Goal: Task Accomplishment & Management: Use online tool/utility

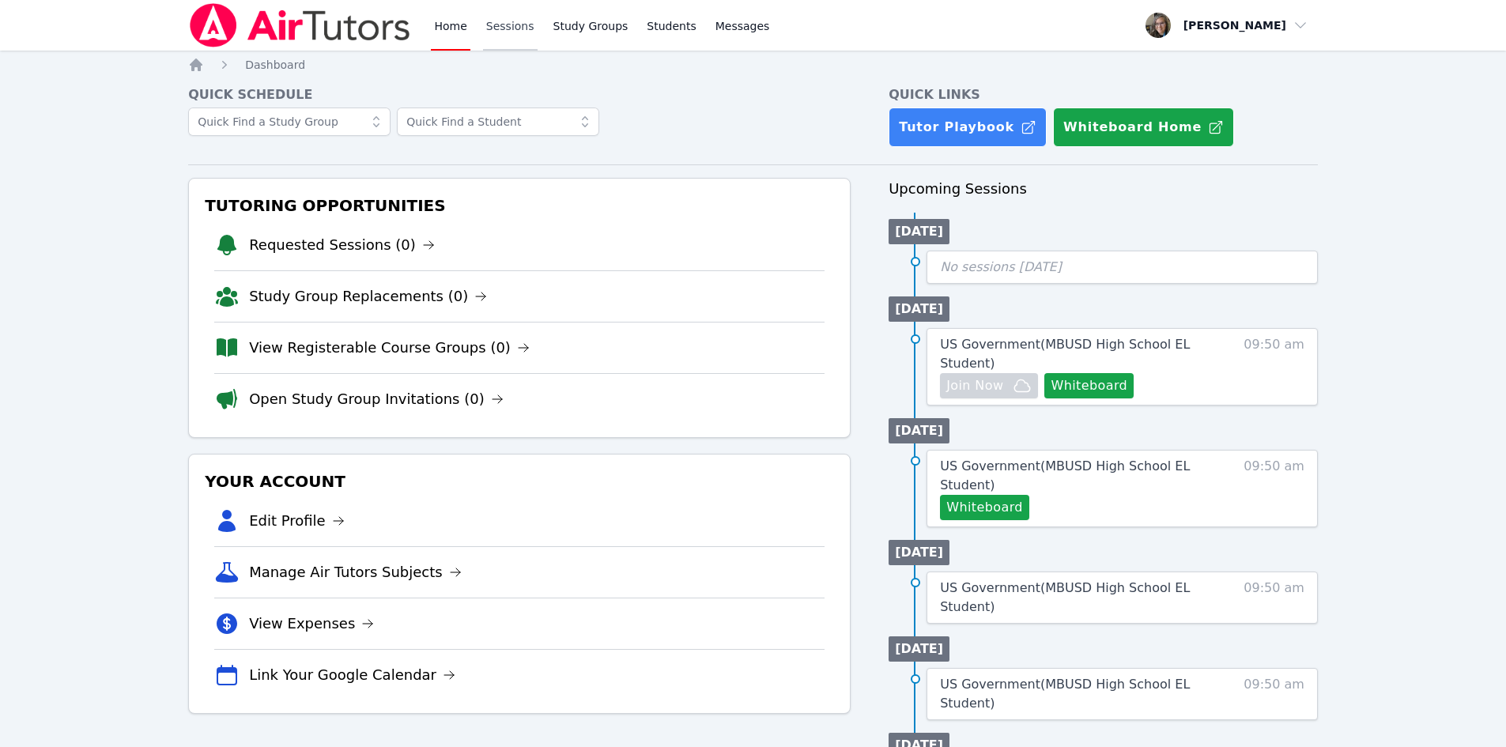
click at [522, 34] on link "Sessions" at bounding box center [510, 25] width 55 height 51
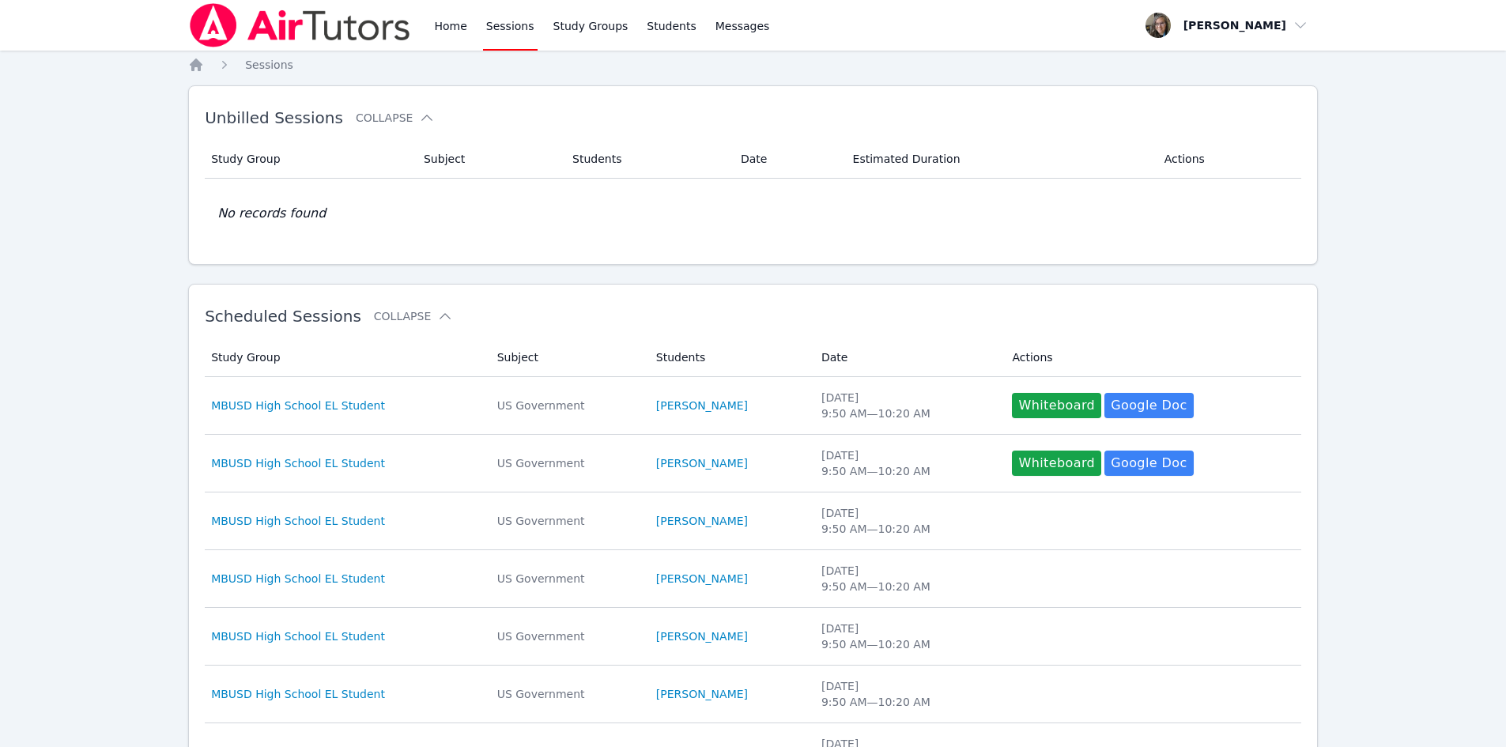
click at [336, 28] on img at bounding box center [300, 25] width 224 height 44
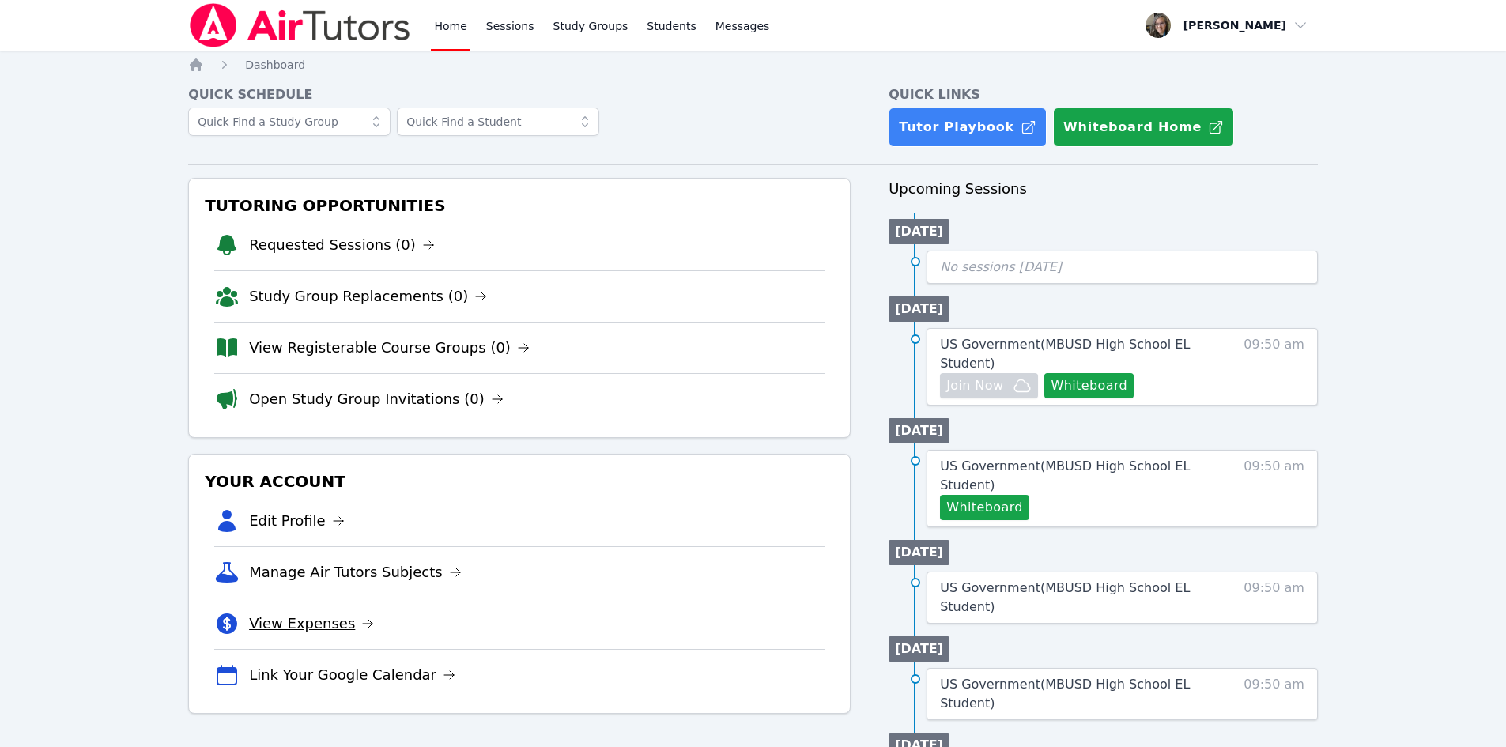
click at [319, 617] on link "View Expenses" at bounding box center [311, 624] width 125 height 22
click at [918, 232] on li "[DATE]" at bounding box center [918, 231] width 61 height 25
click at [483, 27] on link "Sessions" at bounding box center [510, 25] width 55 height 51
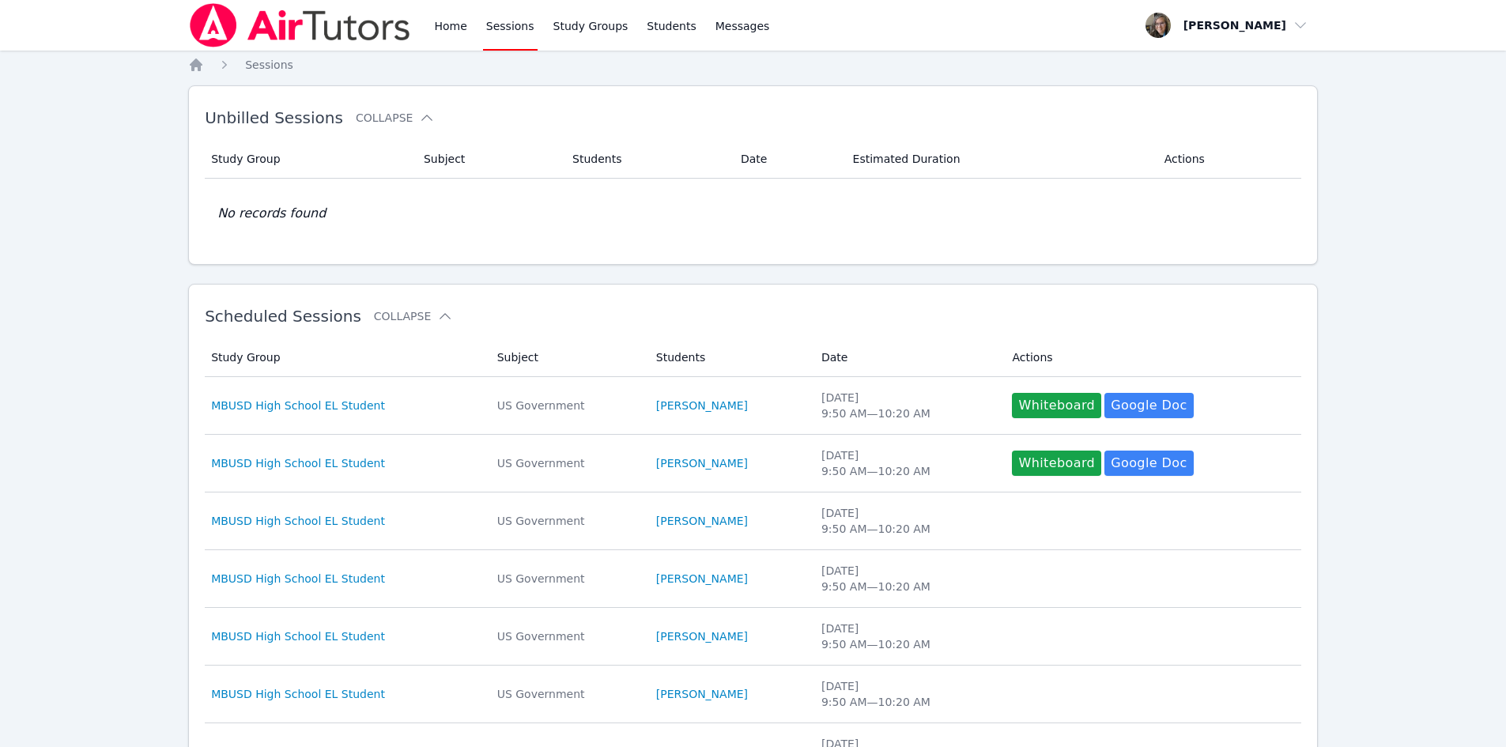
click at [297, 113] on span "Unbilled Sessions" at bounding box center [274, 117] width 138 height 19
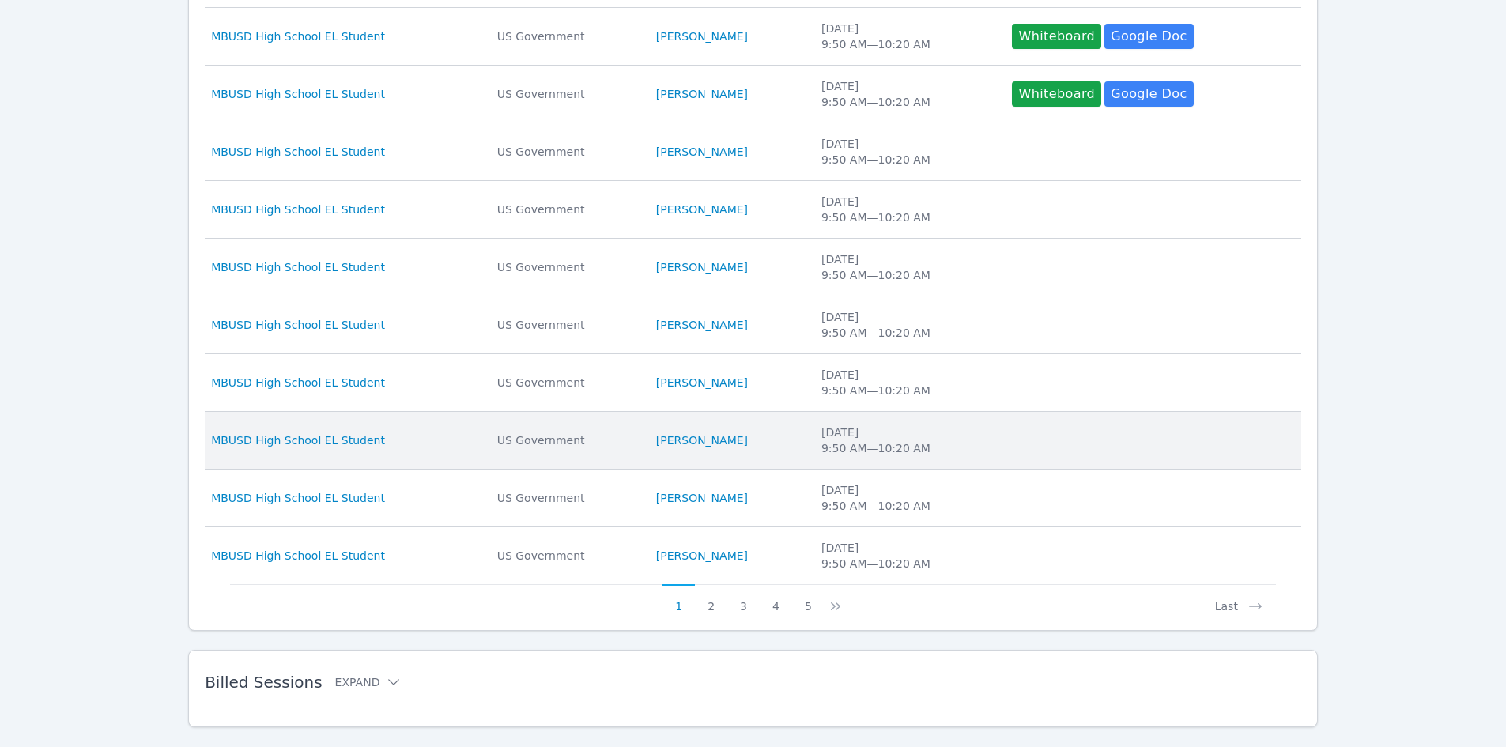
scroll to position [400, 0]
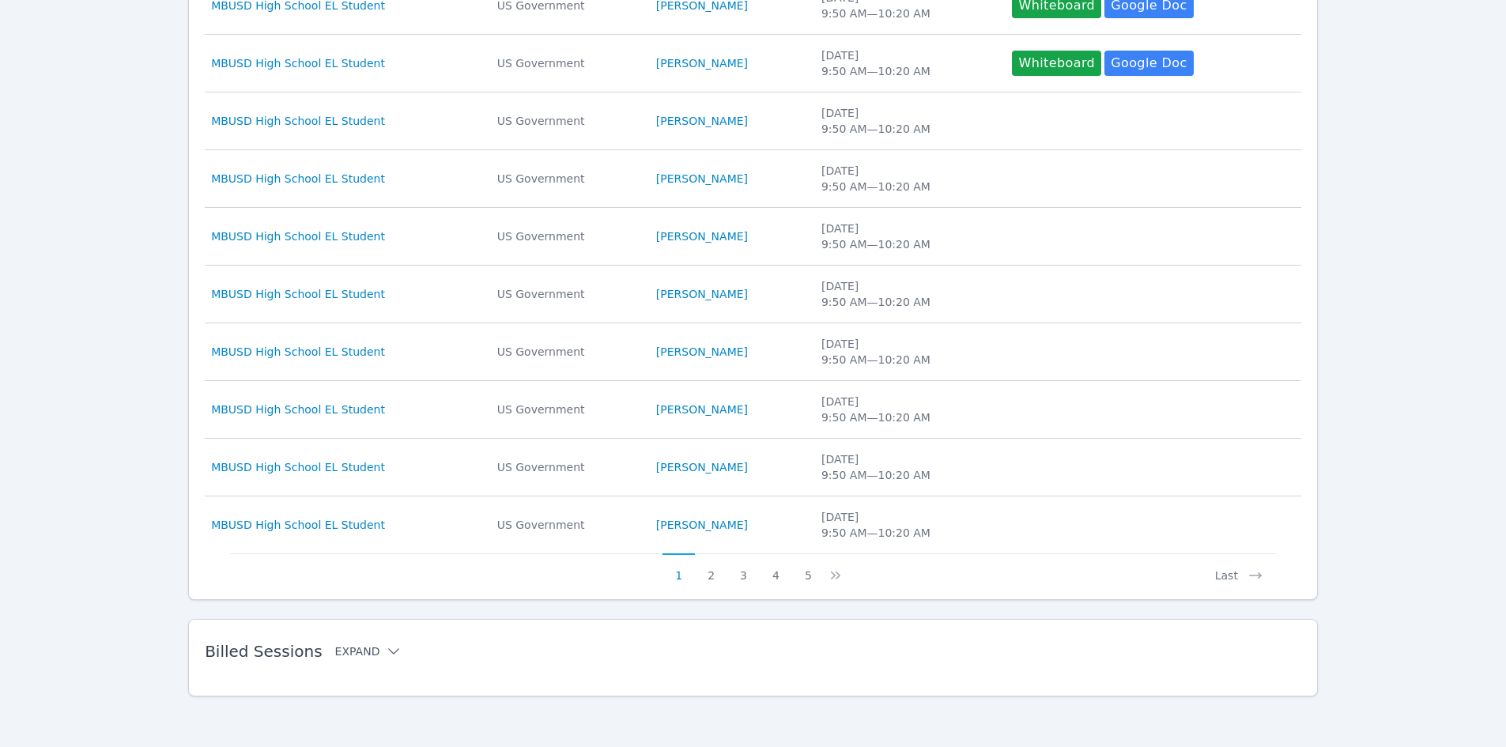
click at [356, 647] on button "Expand" at bounding box center [368, 651] width 67 height 16
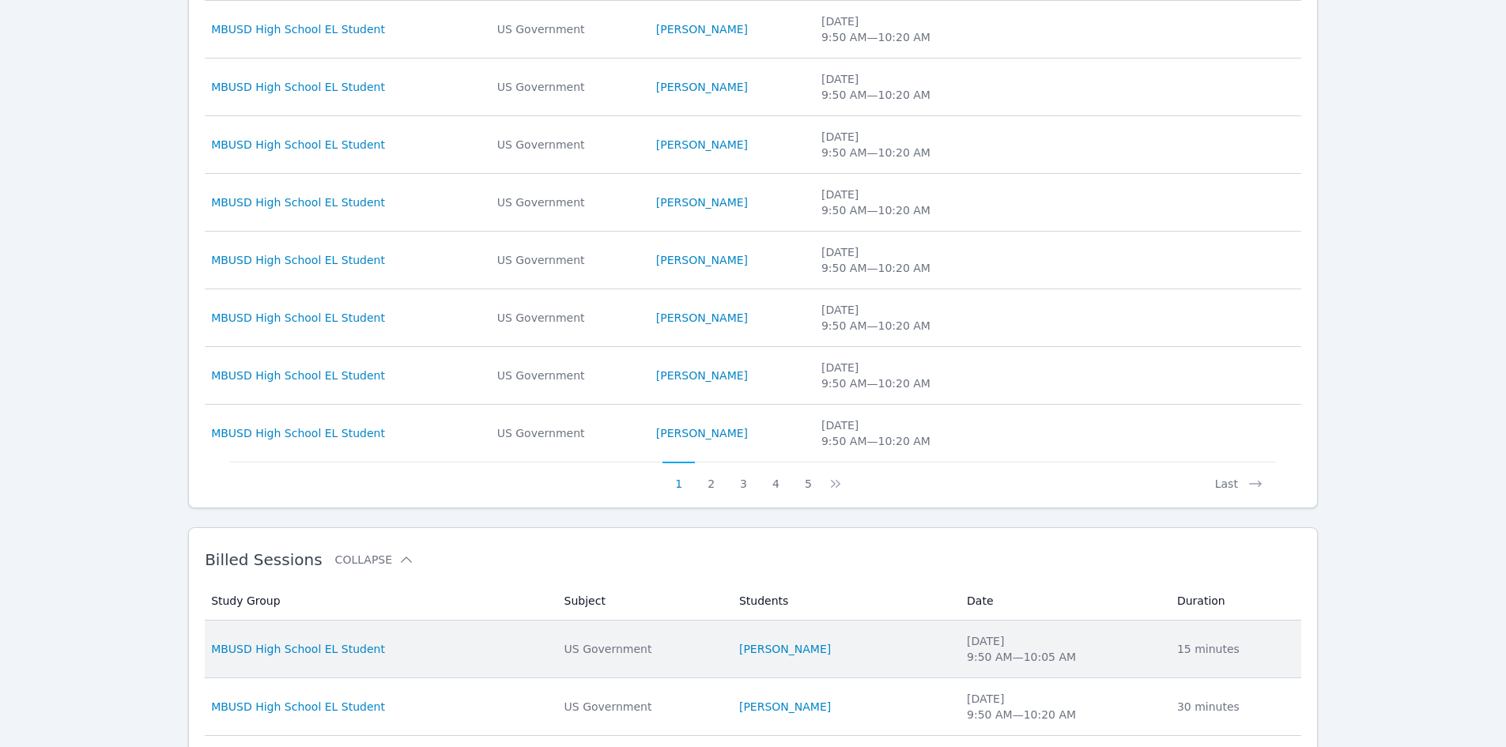
scroll to position [716, 0]
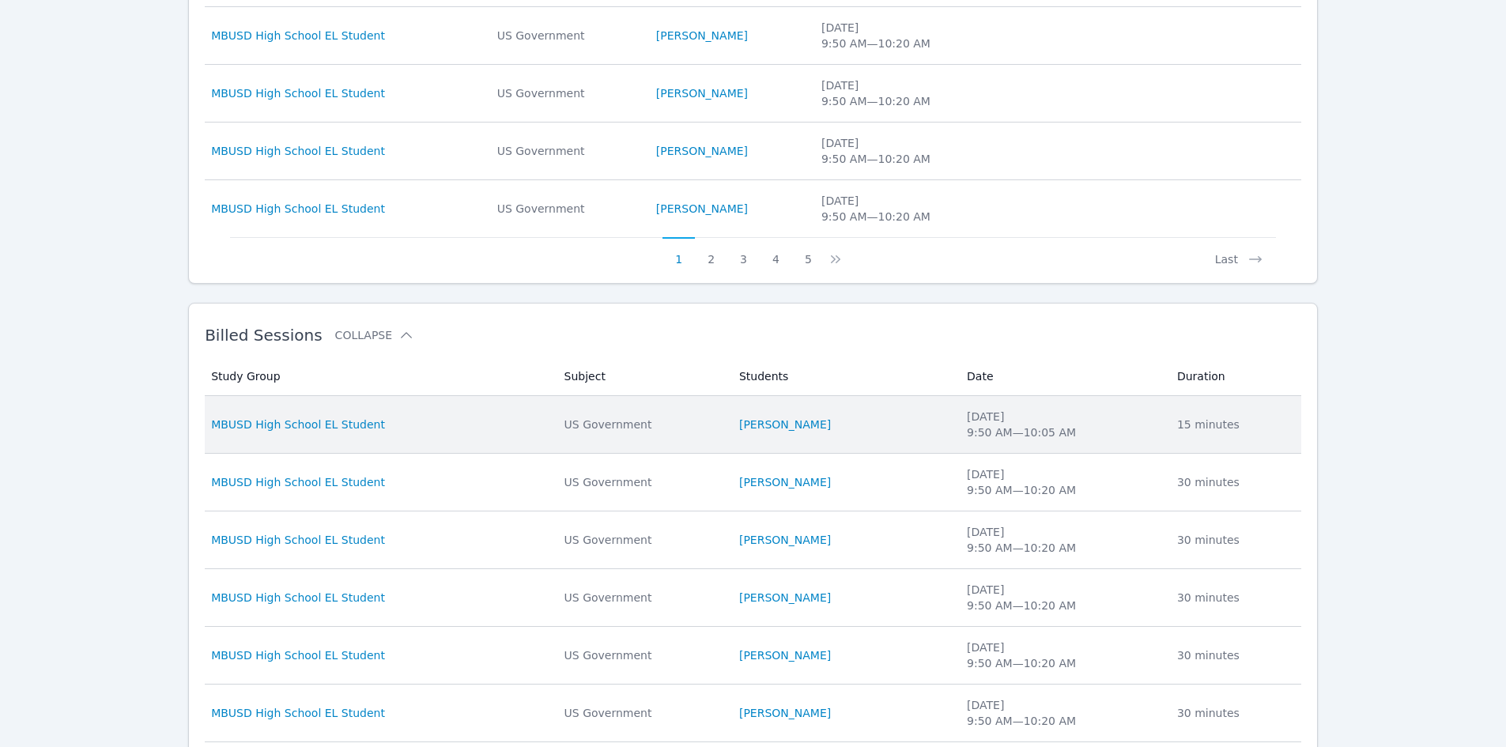
click at [351, 416] on td "Study Group MBUSD High School EL Student" at bounding box center [379, 425] width 349 height 58
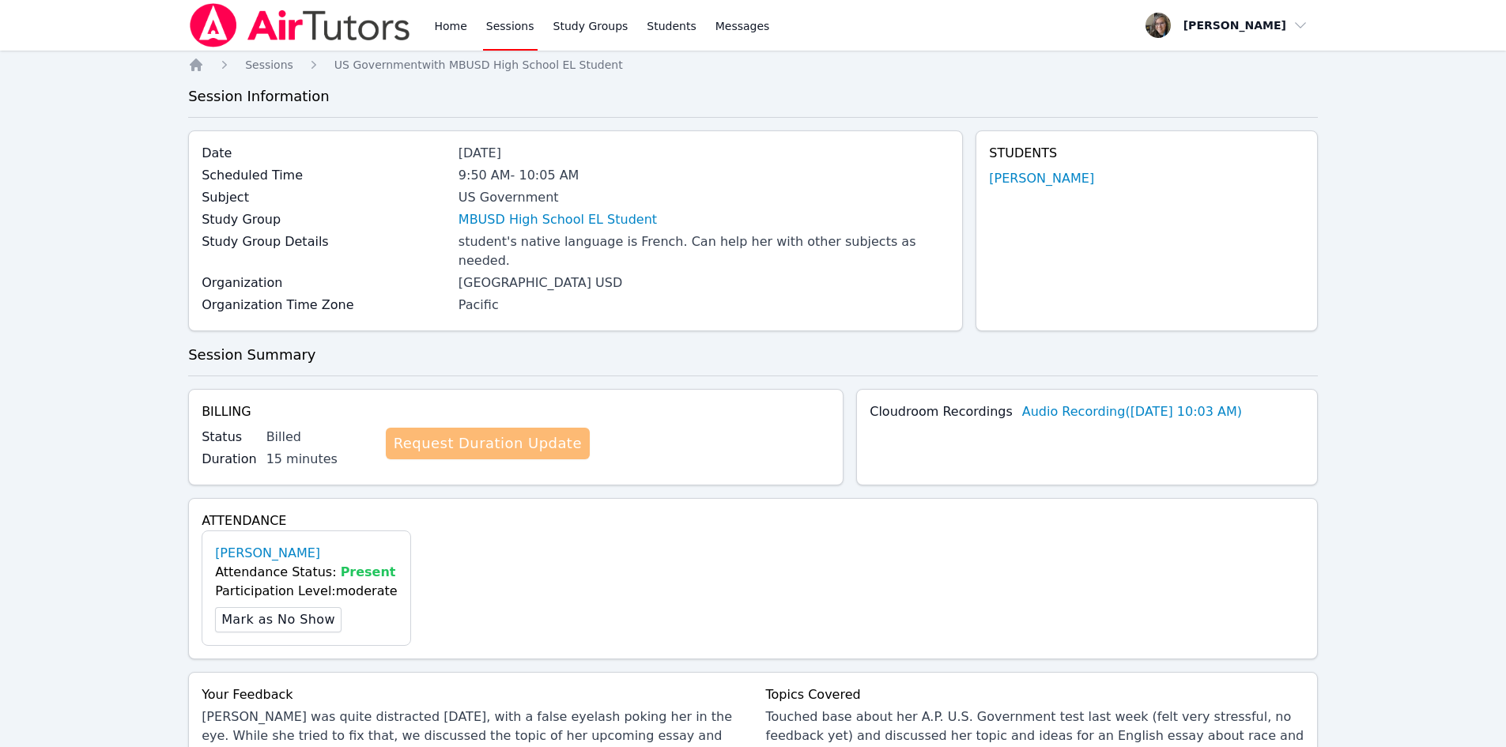
click at [486, 428] on link "Request Duration Update" at bounding box center [488, 444] width 204 height 32
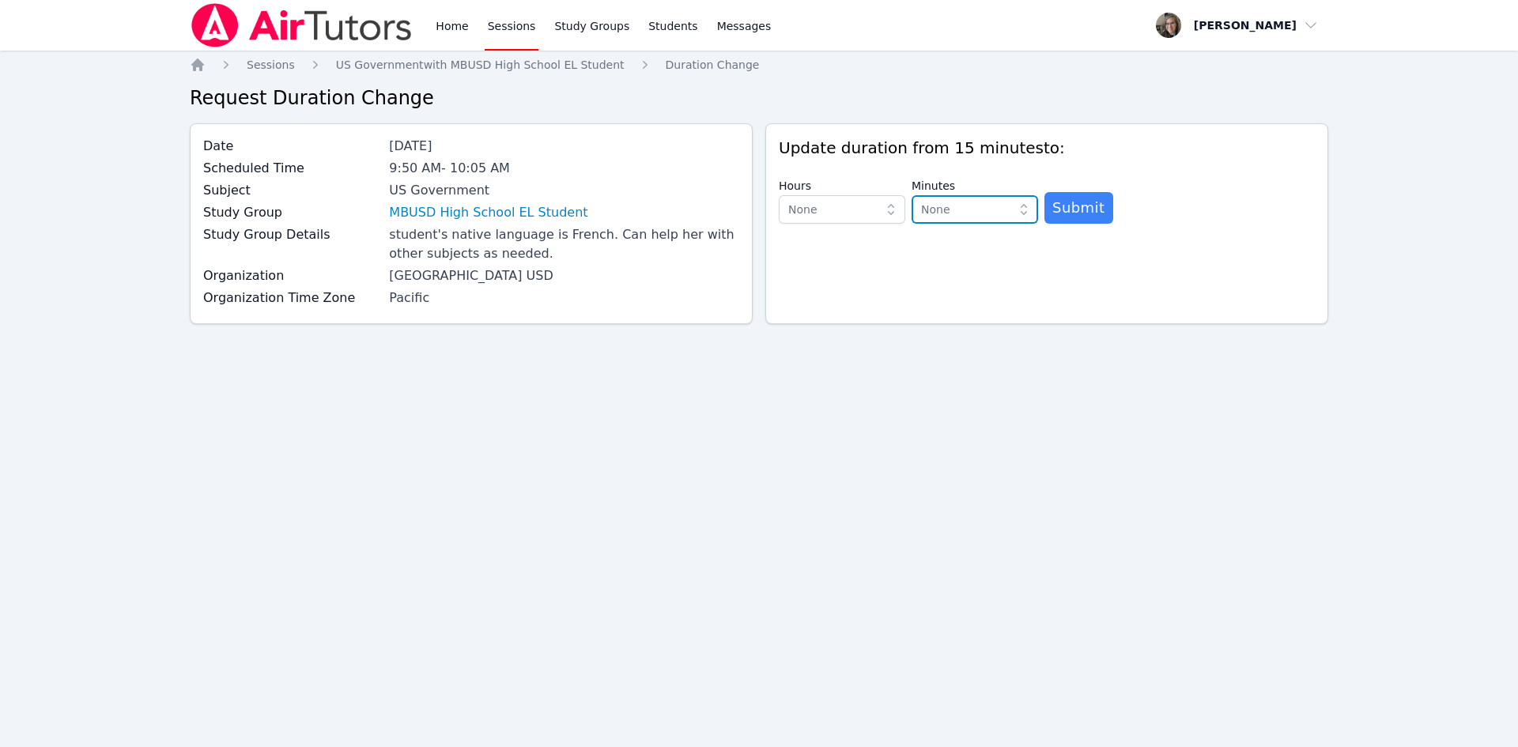
click at [985, 217] on span "None" at bounding box center [963, 209] width 85 height 19
click at [956, 299] on span "30 minutes" at bounding box center [952, 301] width 62 height 16
click at [1071, 204] on span "Submit" at bounding box center [1078, 208] width 53 height 22
click at [839, 209] on span "None" at bounding box center [830, 209] width 85 height 19
click at [833, 251] on div "0 hours" at bounding box center [841, 244] width 107 height 16
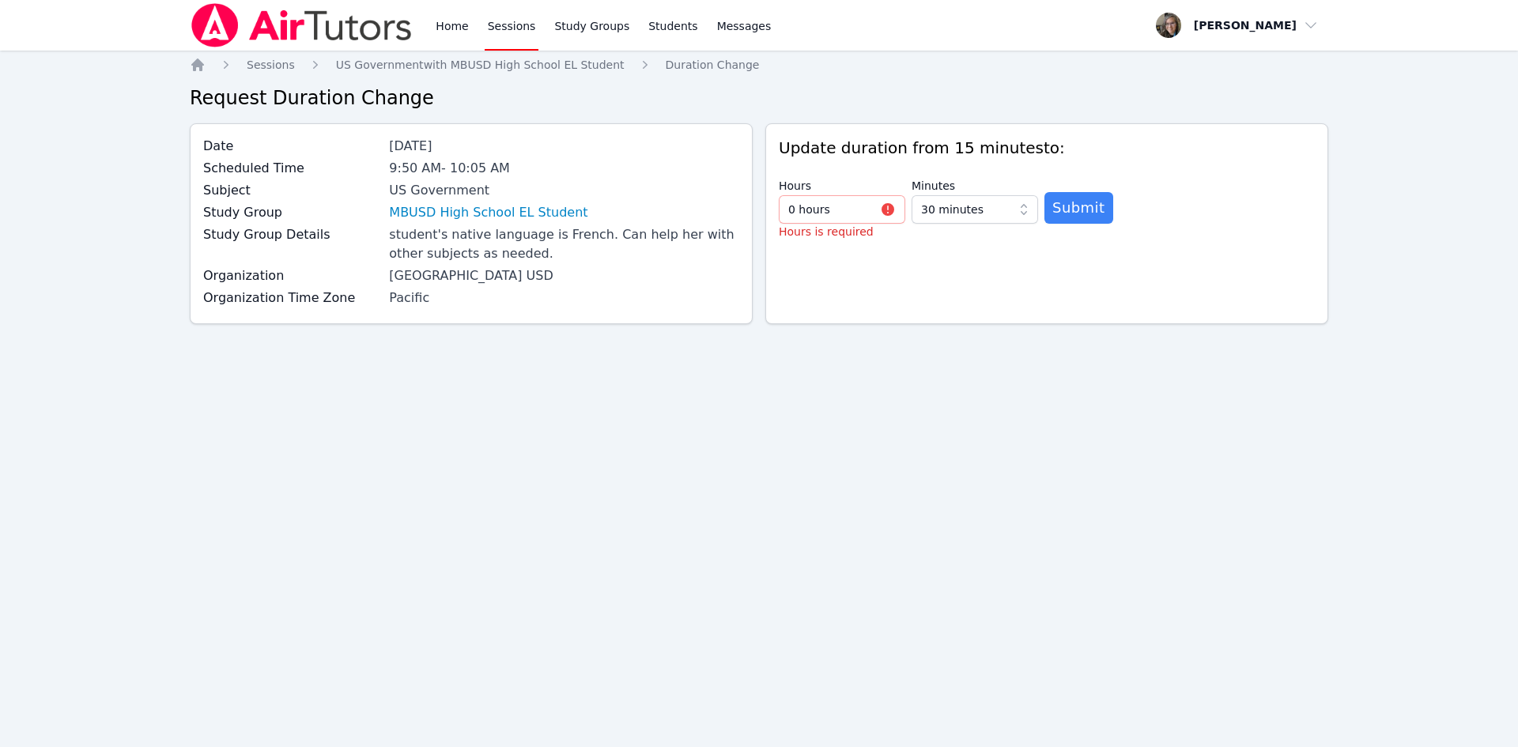
click at [1122, 207] on div "Hours 0 hours Hours is required Minutes 30 minutes Submit" at bounding box center [1047, 206] width 536 height 68
click at [1081, 220] on button "Submit" at bounding box center [1078, 208] width 69 height 32
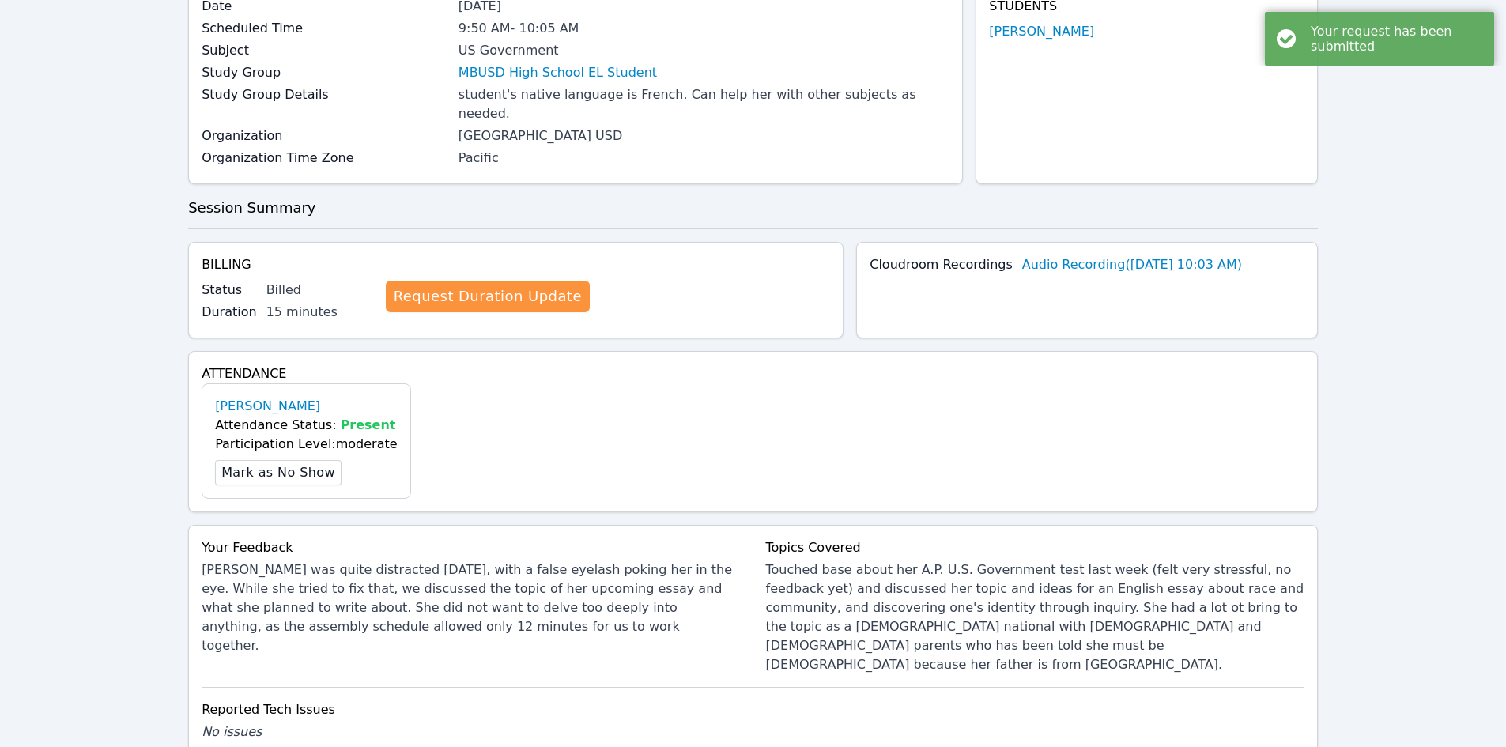
scroll to position [303, 0]
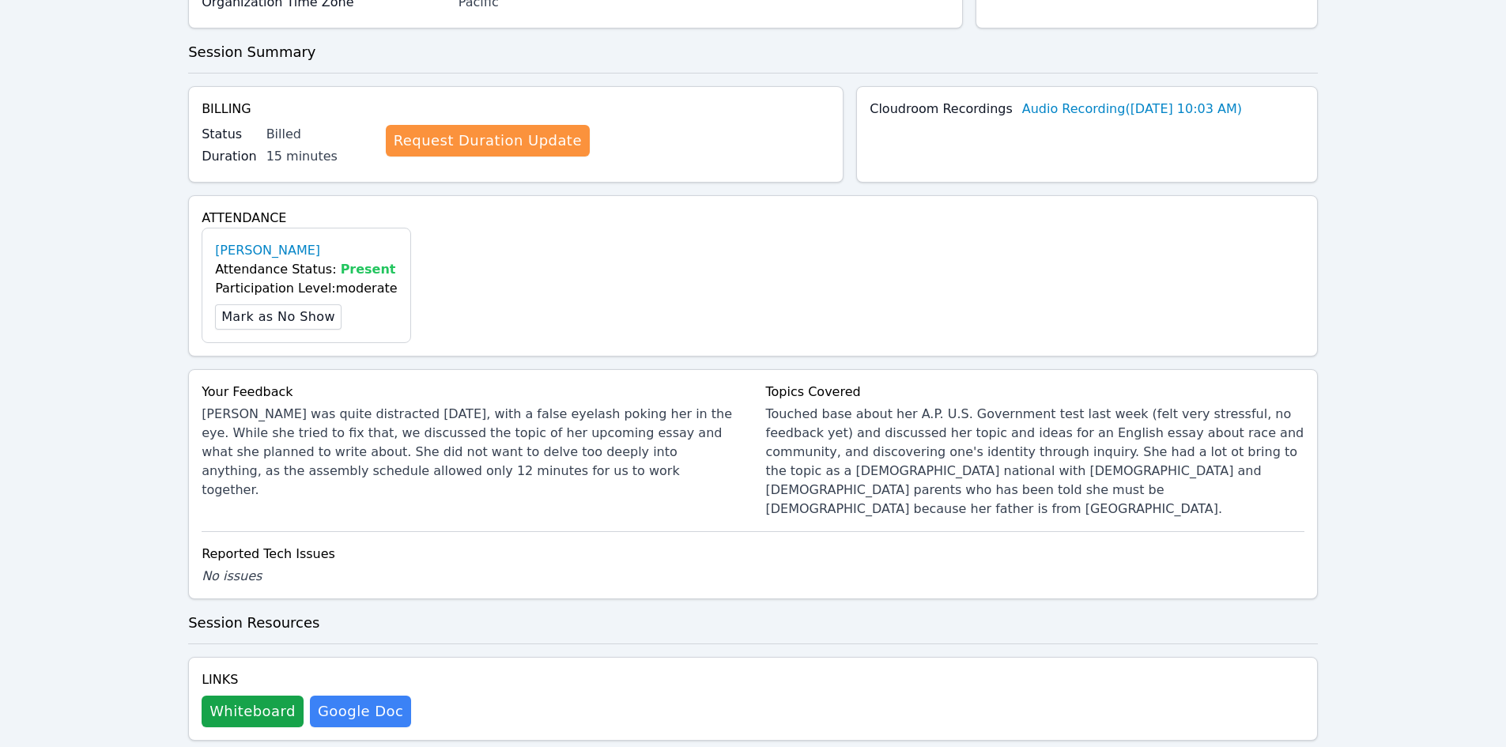
click at [112, 360] on div "Home Sessions Study Groups Students Messages Open user menu Kristy Eden Open ma…" at bounding box center [753, 241] width 1506 height 1088
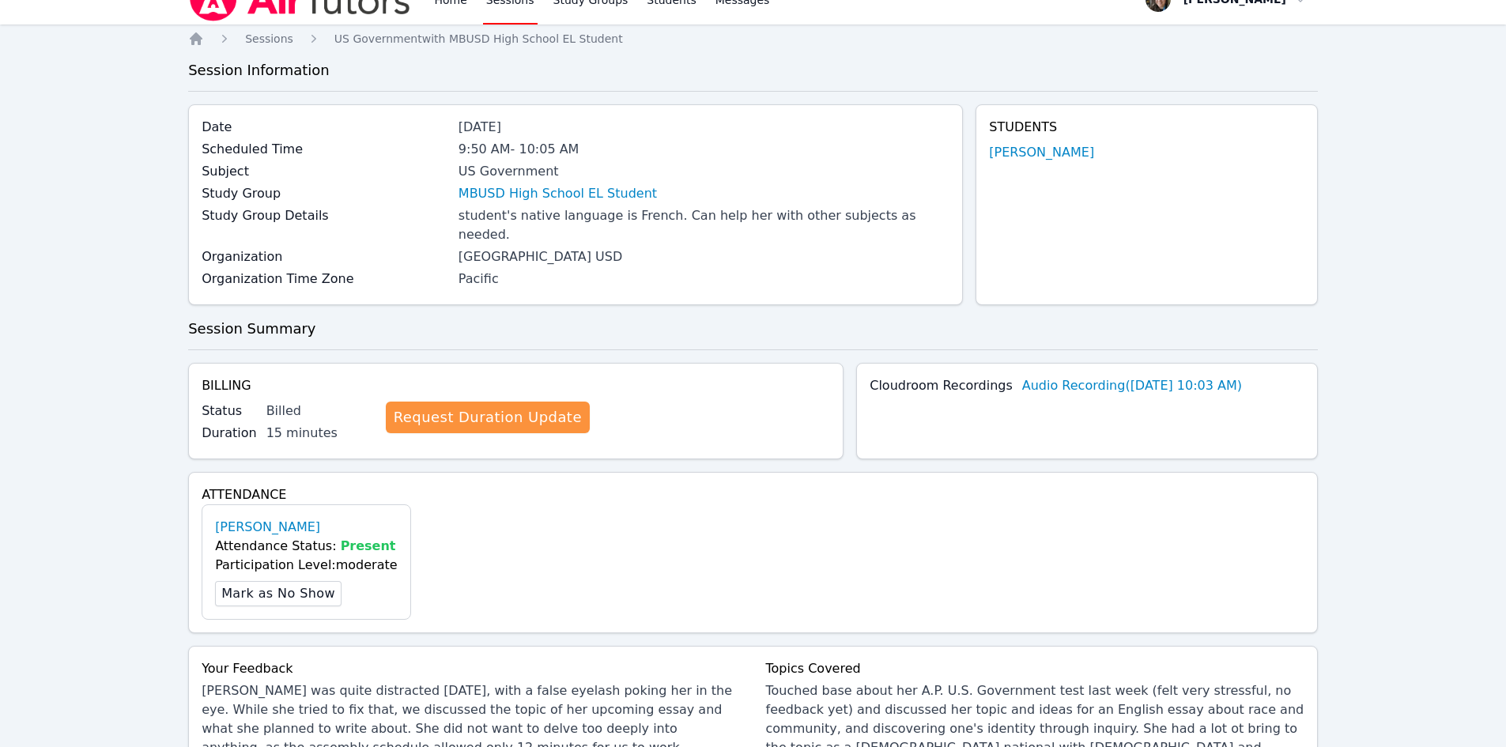
scroll to position [0, 0]
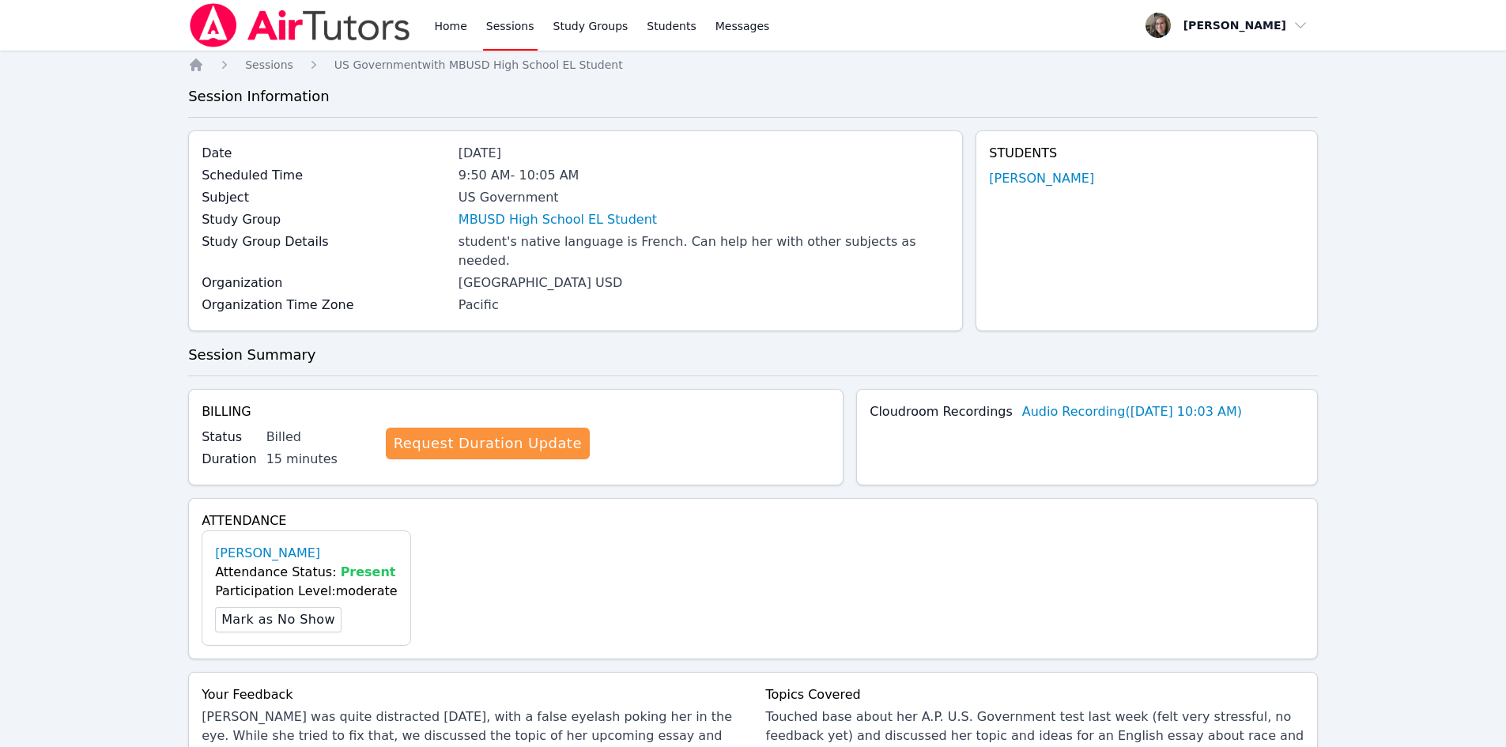
click at [277, 32] on img at bounding box center [300, 25] width 224 height 44
